Goal: Information Seeking & Learning: Learn about a topic

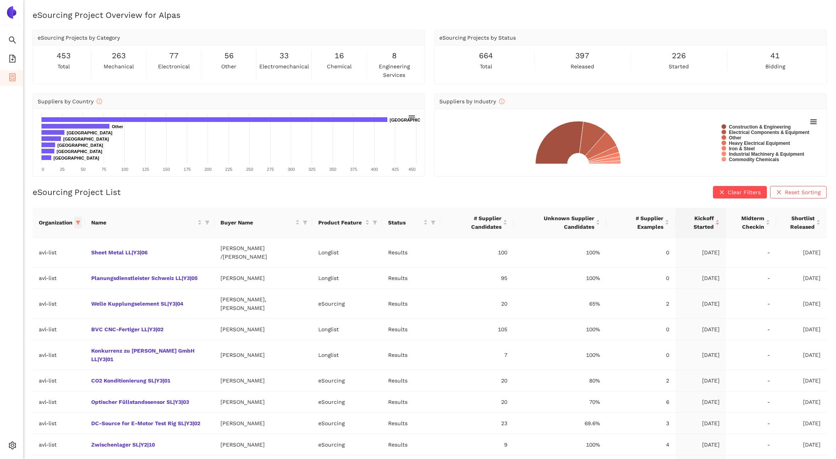
click at [78, 219] on span at bounding box center [78, 223] width 8 height 12
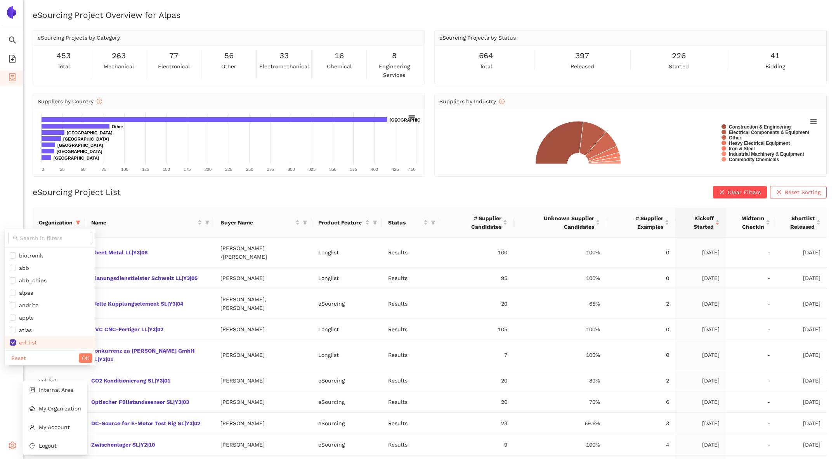
click at [17, 441] on div "Settings" at bounding box center [11, 447] width 23 height 16
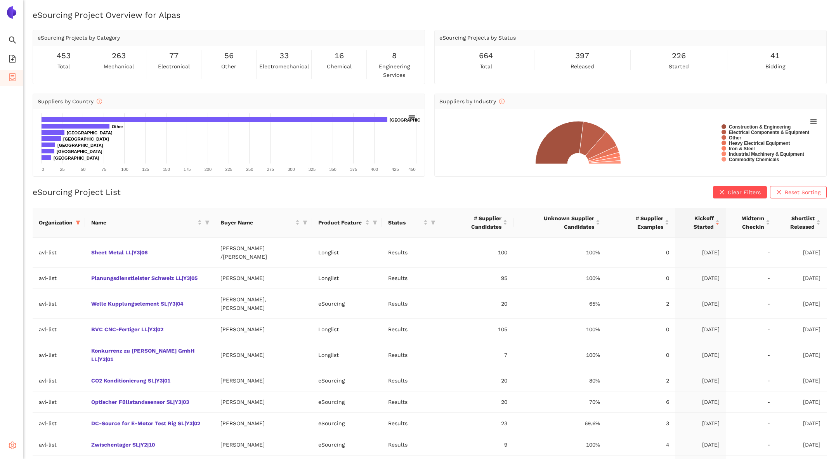
click at [10, 447] on icon "setting" at bounding box center [13, 446] width 8 height 8
click at [63, 389] on span "Internal Area" at bounding box center [56, 390] width 35 height 6
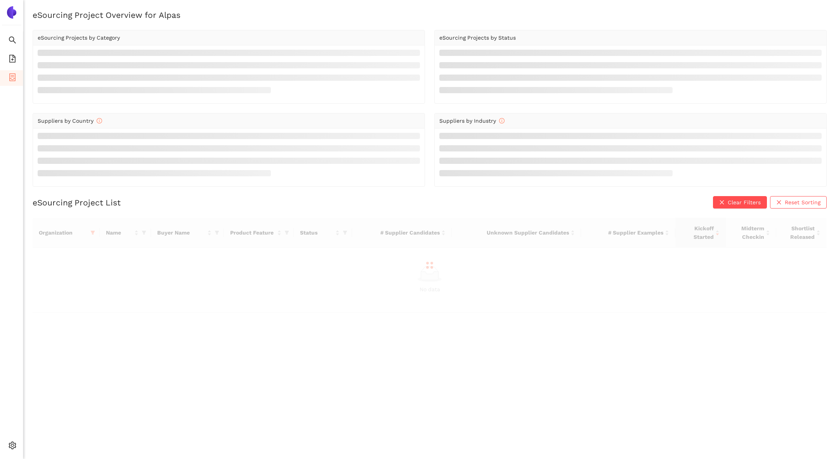
click at [93, 233] on div at bounding box center [430, 265] width 794 height 95
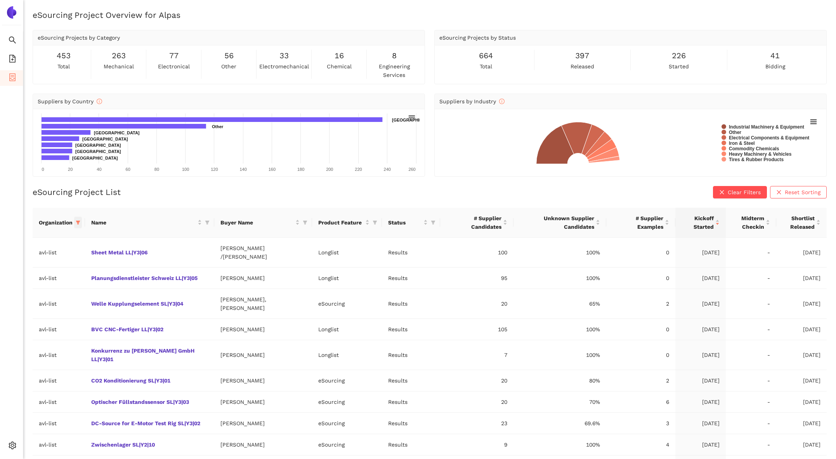
click at [79, 223] on icon "filter" at bounding box center [78, 222] width 5 height 5
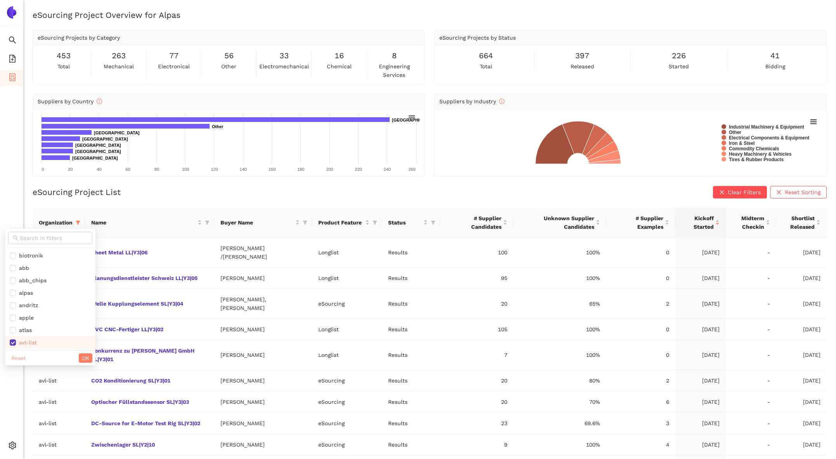
click at [17, 355] on span "Reset" at bounding box center [18, 358] width 15 height 9
checkbox input "false"
click at [31, 243] on span at bounding box center [50, 238] width 84 height 12
type input "sbb"
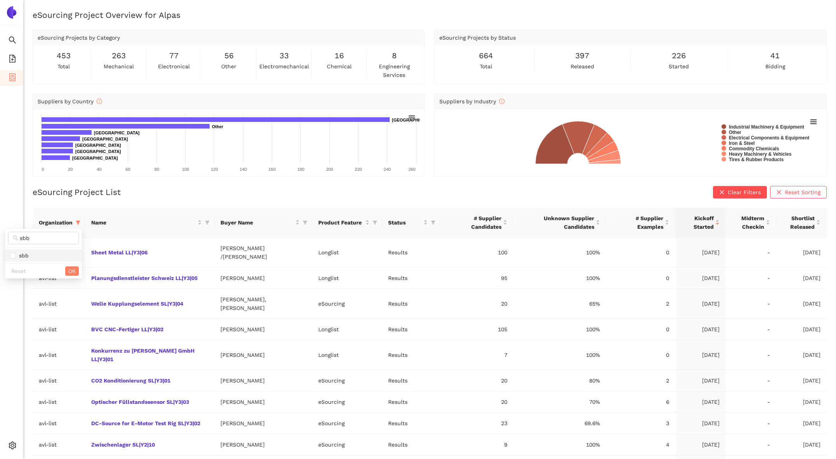
click at [39, 256] on span "sbb" at bounding box center [44, 255] width 68 height 9
checkbox input "true"
click at [73, 265] on div "Reset OK" at bounding box center [43, 270] width 77 height 15
click at [73, 269] on span "OK" at bounding box center [71, 271] width 7 height 9
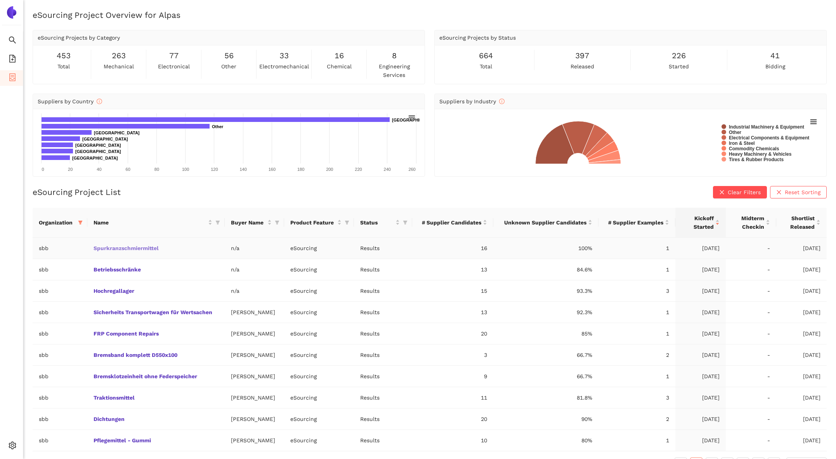
click at [0, 0] on link "Spurkranzschmiermittel" at bounding box center [0, 0] width 0 height 0
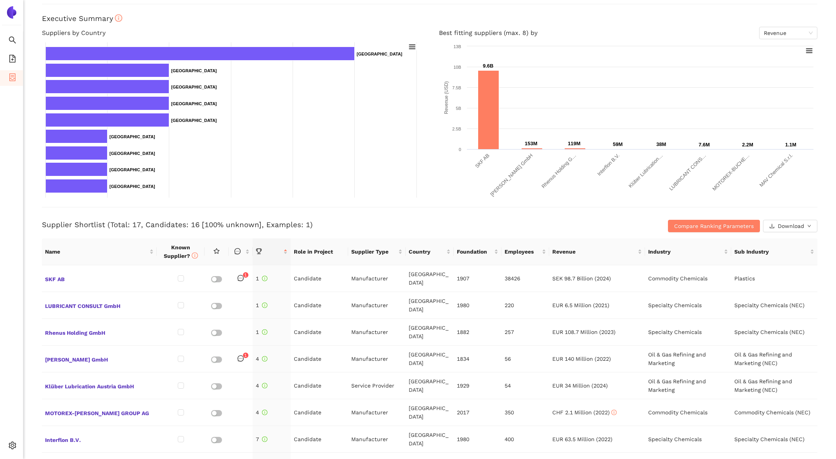
scroll to position [140, 0]
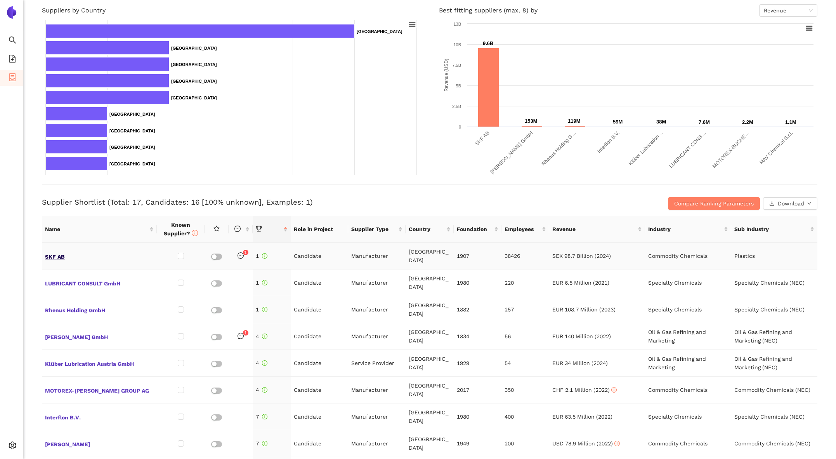
click at [55, 251] on span "SKF AB" at bounding box center [99, 256] width 109 height 10
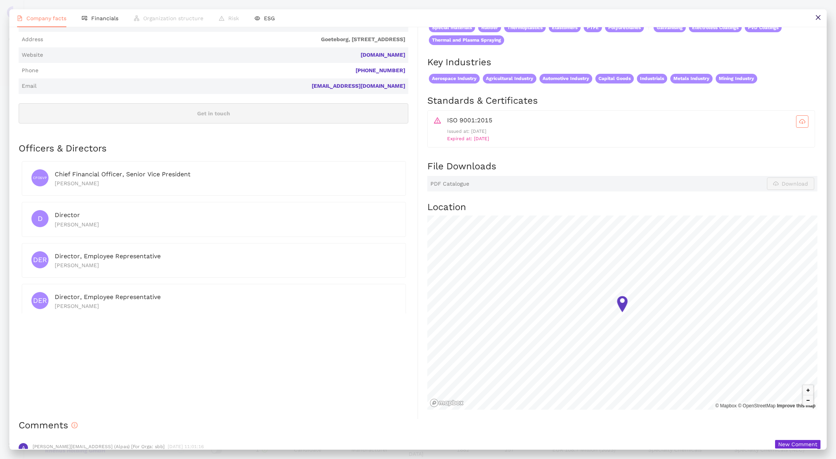
scroll to position [309, 0]
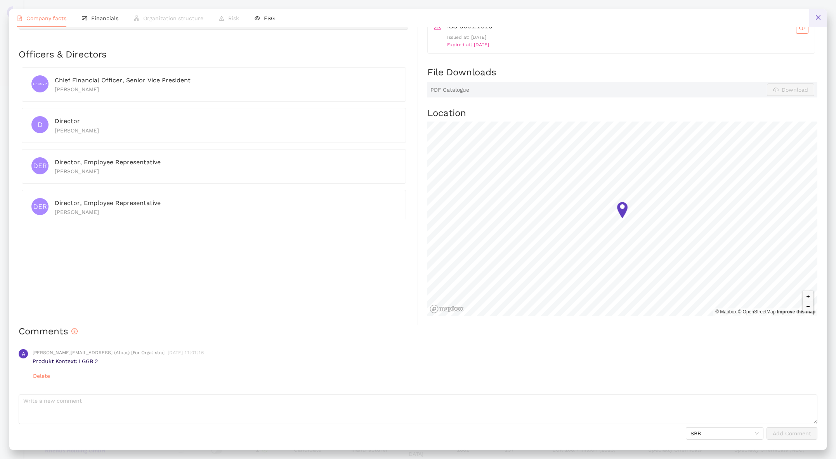
click at [817, 19] on icon "close" at bounding box center [818, 17] width 5 height 5
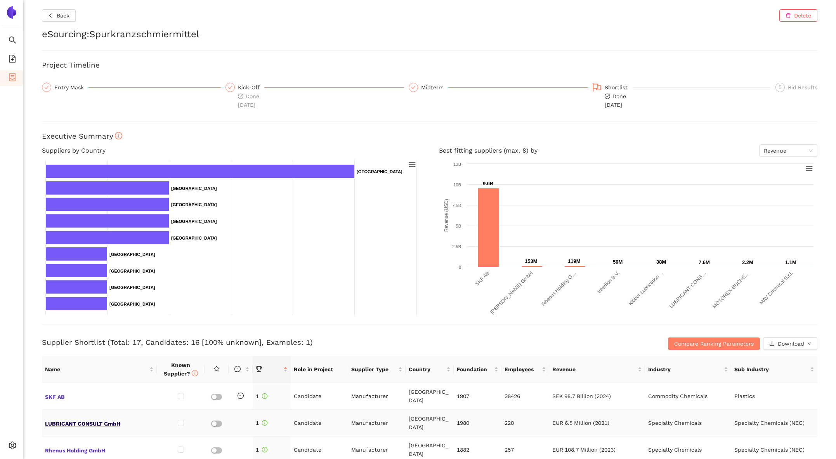
click at [80, 418] on span "LUBRICANT CONSULT GmbH" at bounding box center [99, 423] width 109 height 10
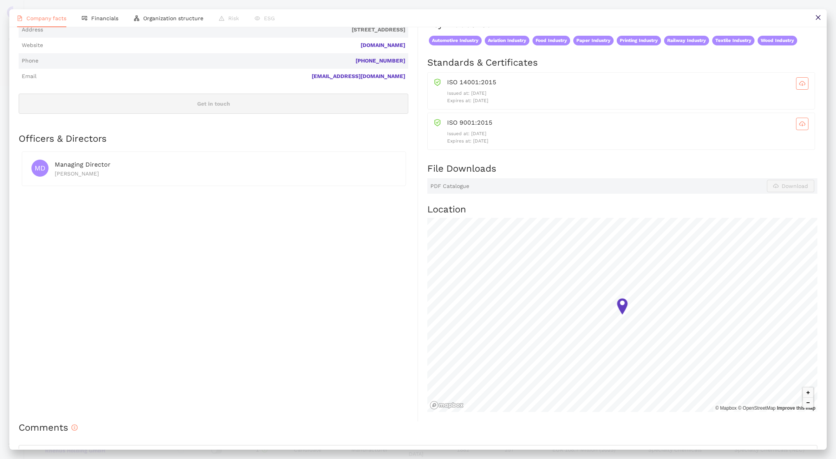
scroll to position [134, 0]
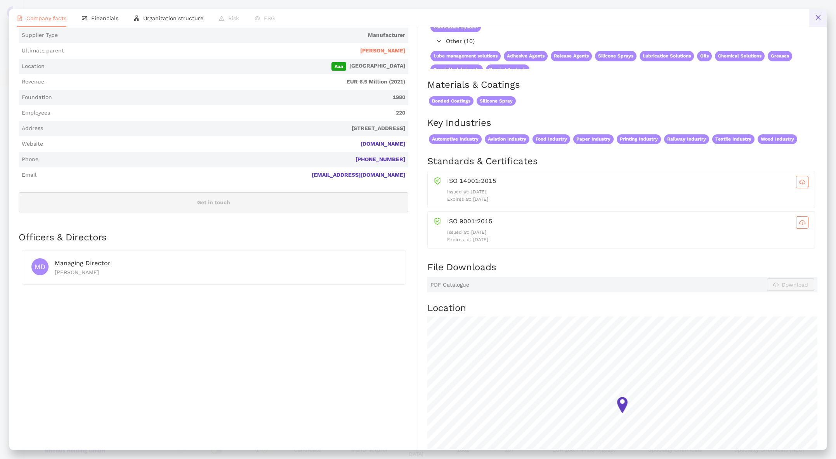
click at [823, 12] on button at bounding box center [818, 17] width 17 height 17
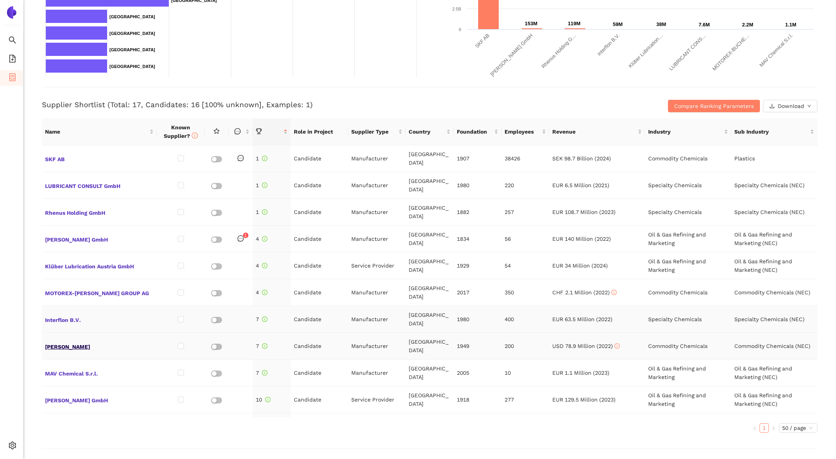
scroll to position [256, 0]
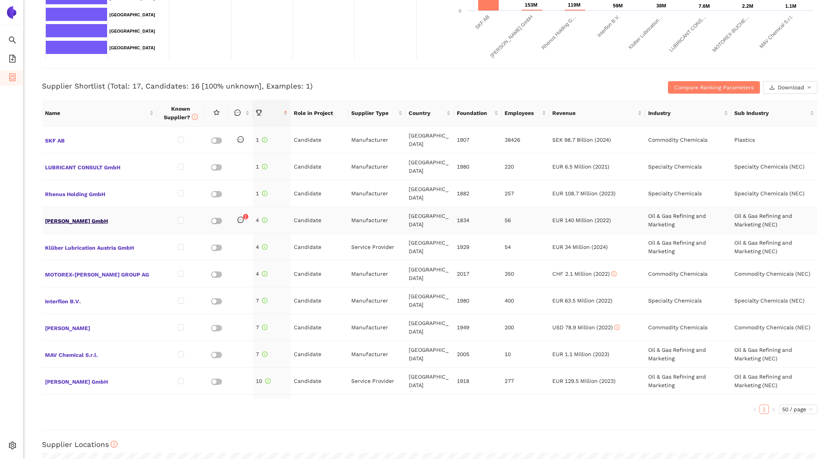
click at [66, 215] on span "[PERSON_NAME] GmbH" at bounding box center [99, 220] width 109 height 10
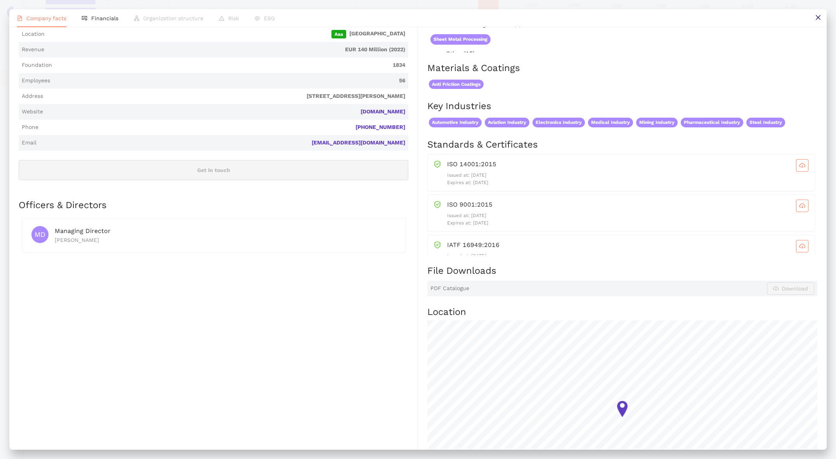
scroll to position [356, 0]
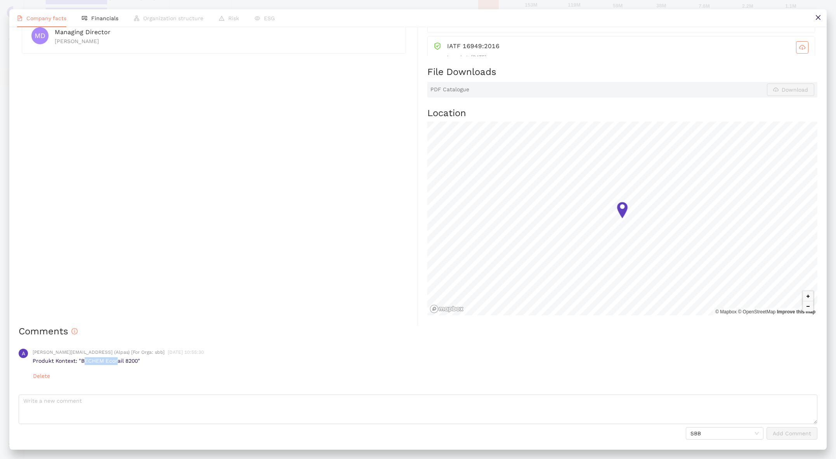
drag, startPoint x: 117, startPoint y: 363, endPoint x: 85, endPoint y: 361, distance: 32.3
click at [85, 361] on p "Produkt Kontext: "BECHEM Ecorail 8200"" at bounding box center [425, 361] width 785 height 8
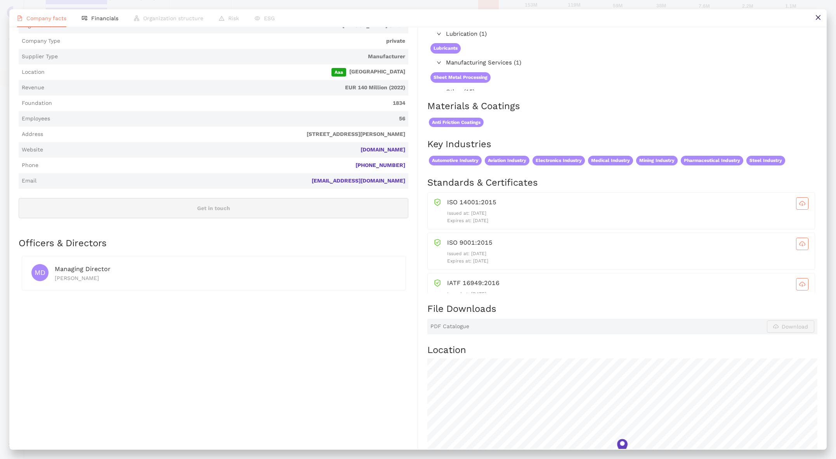
scroll to position [0, 0]
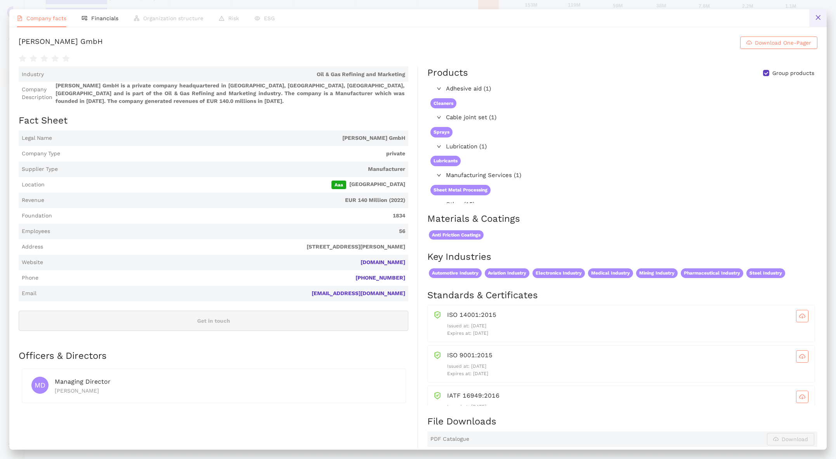
click at [817, 18] on icon "close" at bounding box center [818, 17] width 6 height 6
